Goal: Task Accomplishment & Management: Manage account settings

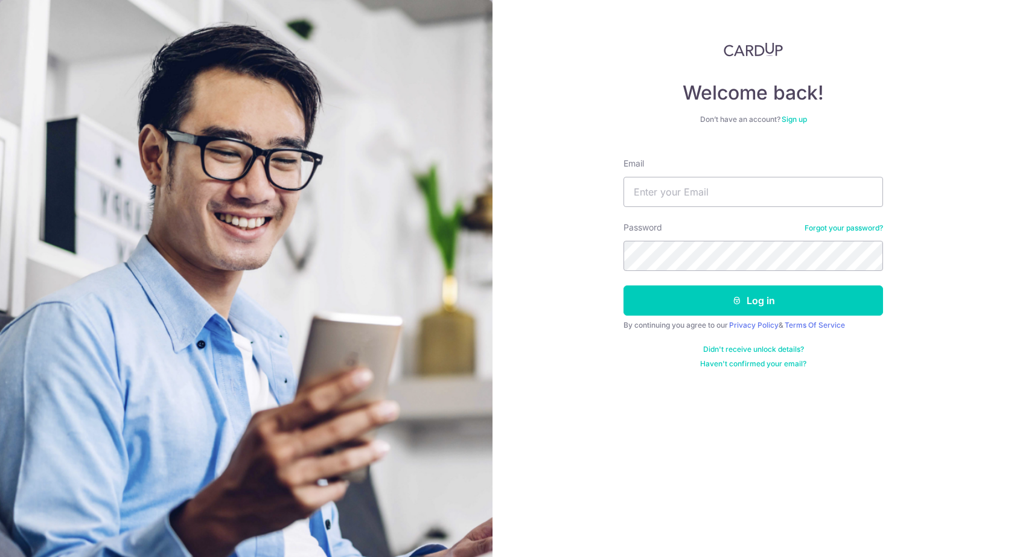
type input "[EMAIL_ADDRESS][DOMAIN_NAME]"
click at [624, 286] on button "Log in" at bounding box center [754, 301] width 260 height 30
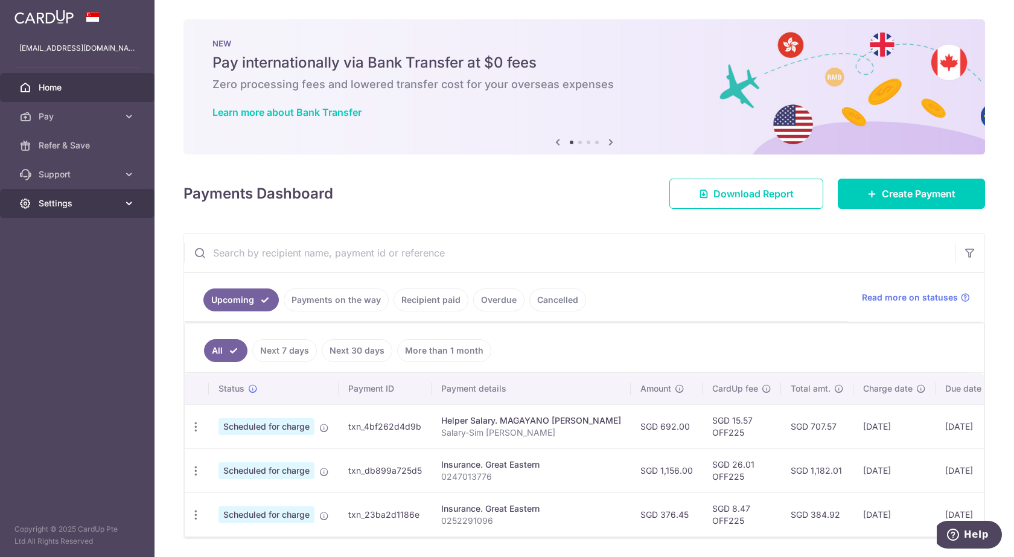
click at [69, 207] on span "Settings" at bounding box center [79, 203] width 80 height 12
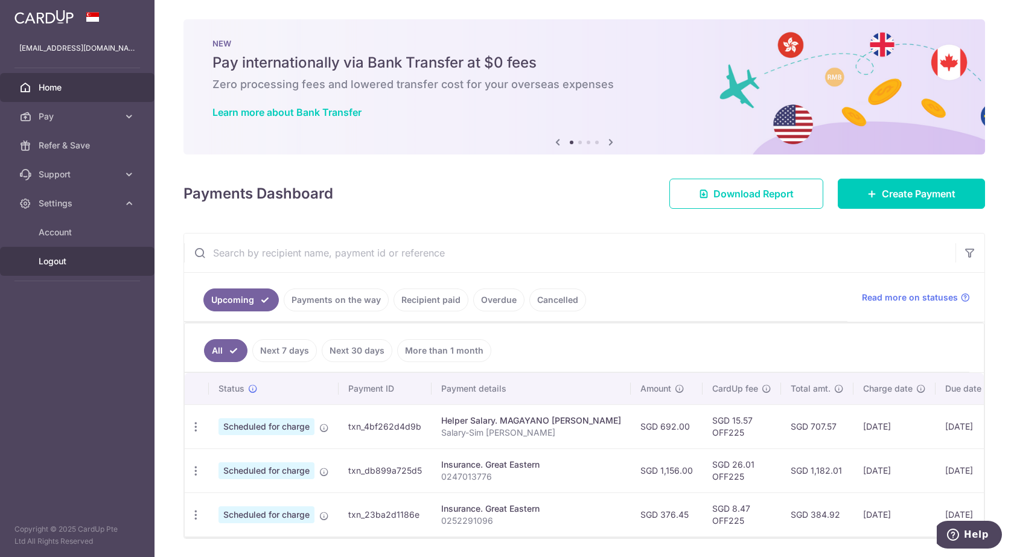
click at [69, 260] on span "Logout" at bounding box center [79, 261] width 80 height 12
